Goal: Task Accomplishment & Management: Manage account settings

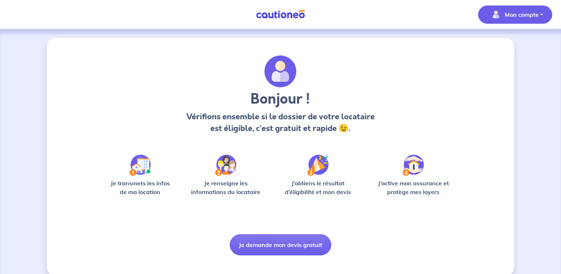
click at [521, 12] on p "Mon compte" at bounding box center [521, 14] width 34 height 9
click at [513, 46] on link "Mes informations" at bounding box center [507, 45] width 59 height 12
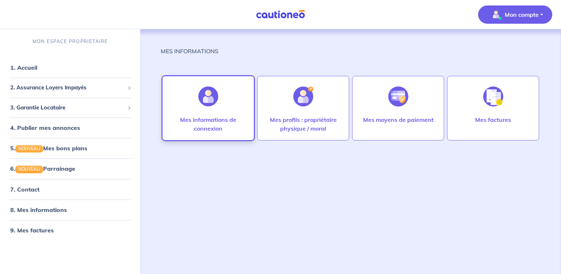
click at [209, 114] on div at bounding box center [208, 97] width 32 height 38
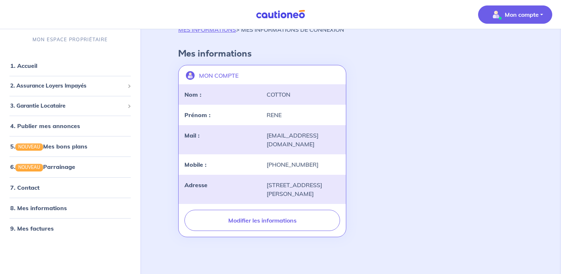
scroll to position [22, 0]
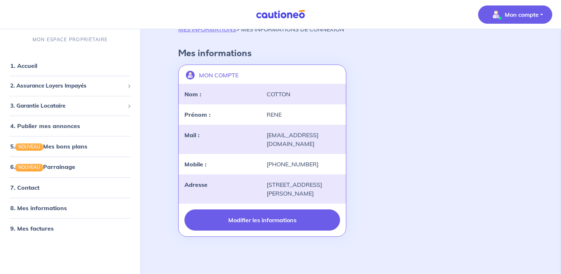
click at [276, 220] on button "Modifier les informations" at bounding box center [261, 219] width 155 height 21
select select "FR"
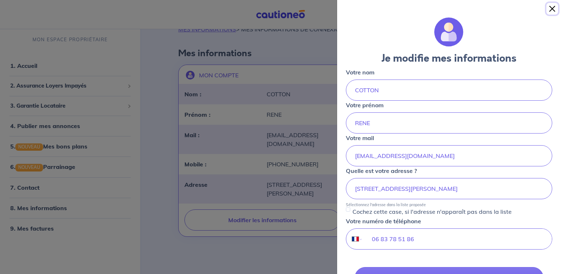
click at [553, 8] on button "Close" at bounding box center [552, 9] width 12 height 12
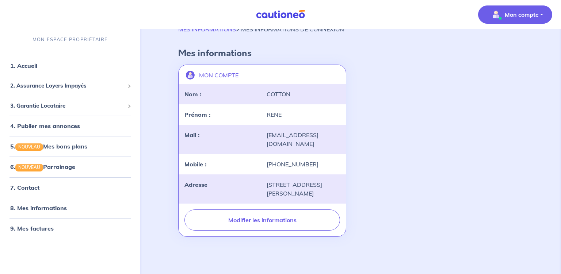
click at [525, 15] on p "Mon compte" at bounding box center [521, 14] width 34 height 9
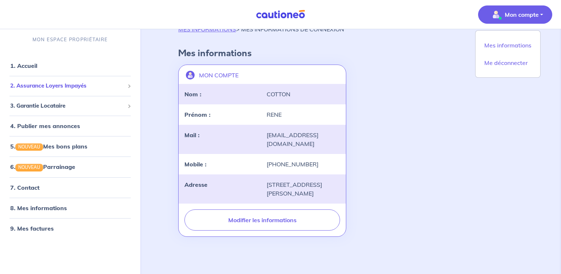
click at [63, 87] on span "2. Assurance Loyers Impayés" at bounding box center [67, 86] width 114 height 8
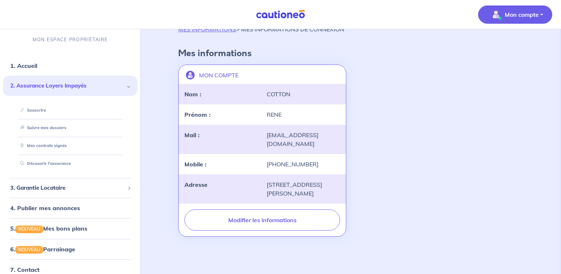
click at [63, 87] on span "2. Assurance Loyers Impayés" at bounding box center [67, 86] width 114 height 8
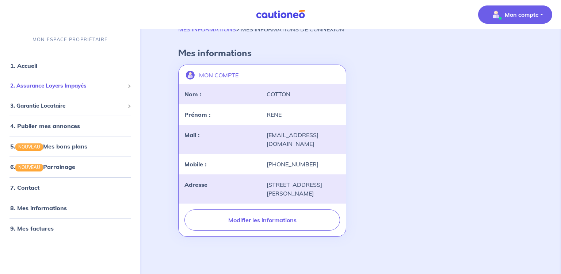
click at [63, 87] on span "2. Assurance Loyers Impayés" at bounding box center [67, 86] width 114 height 8
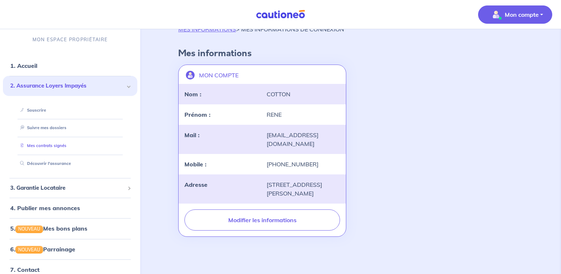
click at [52, 146] on link "Mes contrats signés" at bounding box center [41, 145] width 49 height 5
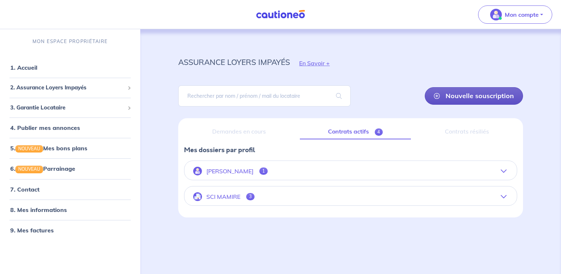
click at [475, 97] on link "Nouvelle souscription" at bounding box center [473, 96] width 98 height 18
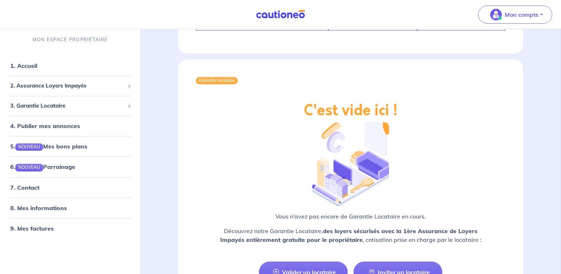
scroll to position [1165, 0]
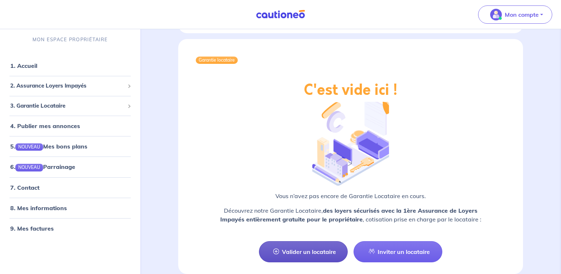
click at [307, 241] on link "Valider un locataire" at bounding box center [303, 251] width 89 height 21
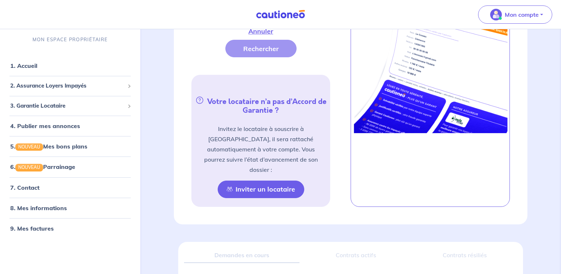
scroll to position [361, 0]
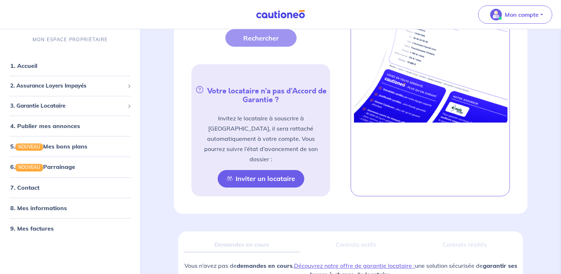
click at [261, 170] on button "Inviter un locataire" at bounding box center [261, 179] width 86 height 18
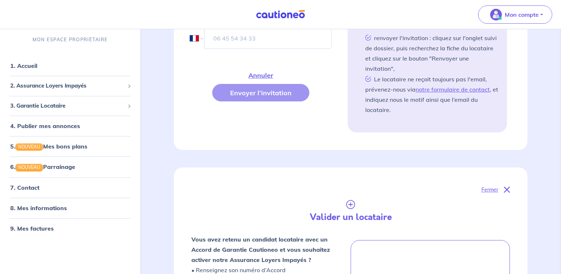
scroll to position [323, 0]
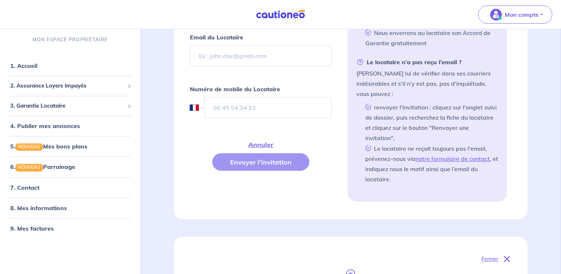
click at [262, 157] on div "Annuler Envoyer l’invitation" at bounding box center [261, 153] width 142 height 35
click at [249, 158] on div "Annuler Envoyer l’invitation" at bounding box center [261, 153] width 142 height 35
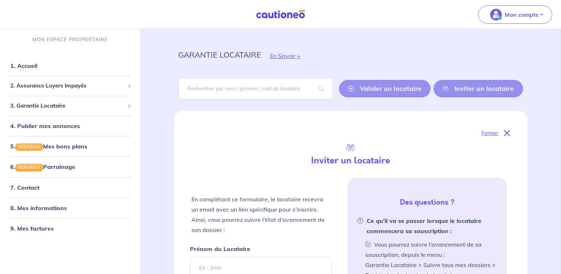
scroll to position [0, 0]
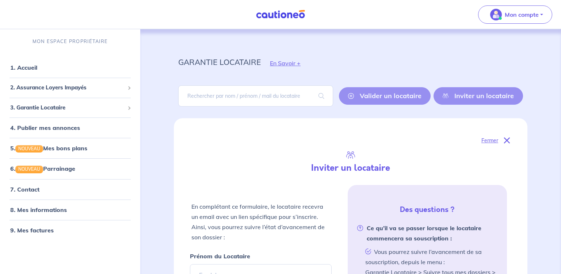
click at [474, 94] on div "Valider un locataire Inviter un locataire" at bounding box center [431, 96] width 184 height 18
click at [473, 97] on div "Valider un locataire Inviter un locataire" at bounding box center [431, 96] width 184 height 18
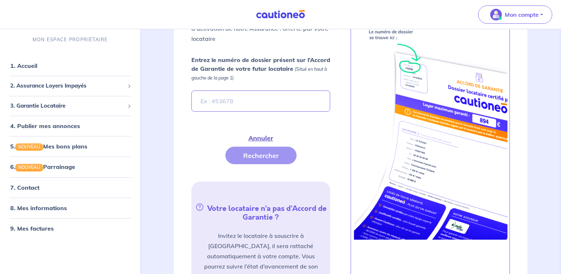
scroll to position [693, 0]
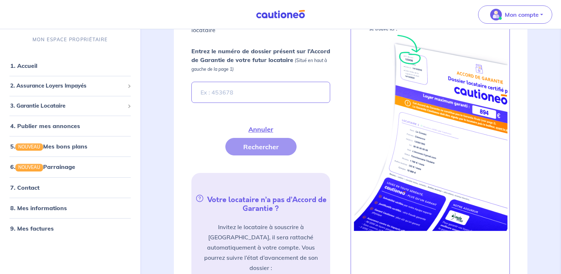
click at [256, 136] on div "Annuler Rechercher" at bounding box center [260, 137] width 139 height 35
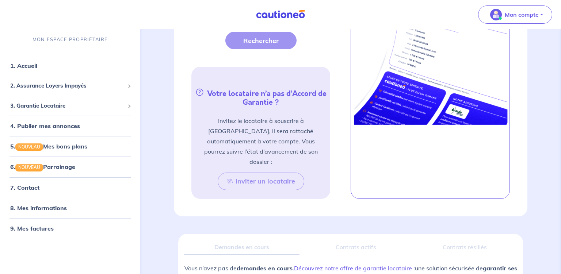
scroll to position [809, 0]
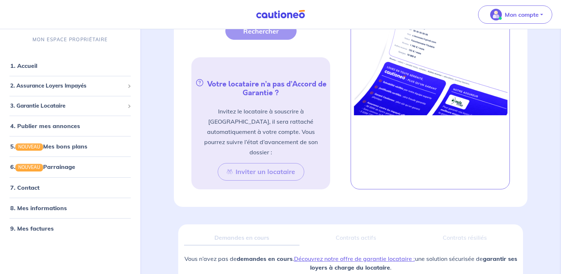
click at [259, 163] on div "Inviter un locataire" at bounding box center [260, 172] width 121 height 18
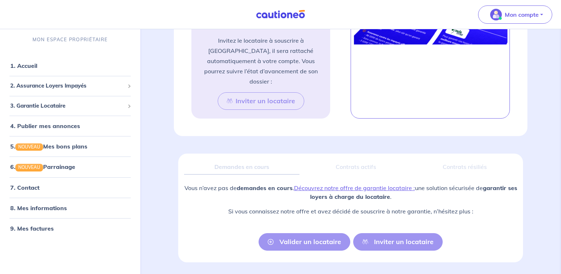
scroll to position [882, 0]
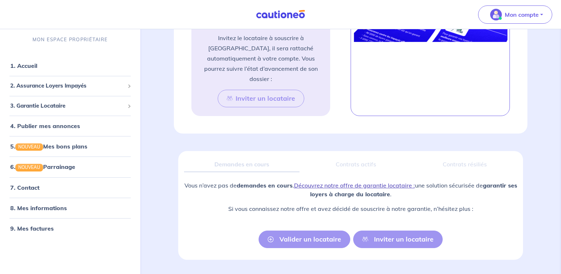
click at [367, 182] on link "Découvrez notre offre de garantie locataire :" at bounding box center [354, 185] width 121 height 7
